Goal: Task Accomplishment & Management: Complete application form

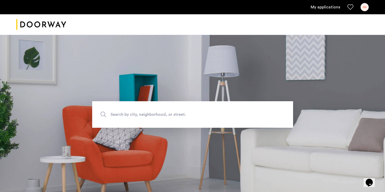
click at [321, 5] on link "My applications" at bounding box center [326, 7] width 30 height 6
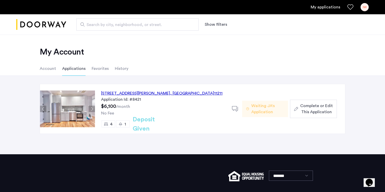
click at [321, 107] on span "Complete or Edit This Application" at bounding box center [316, 109] width 33 height 12
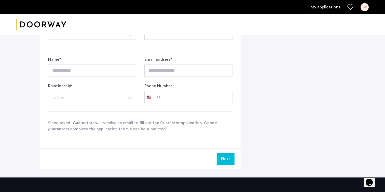
scroll to position [416, 0]
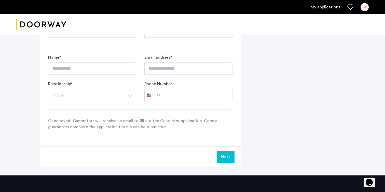
click at [227, 159] on button "Next" at bounding box center [226, 157] width 18 height 12
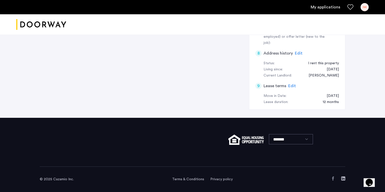
scroll to position [0, 0]
